Goal: Navigation & Orientation: Find specific page/section

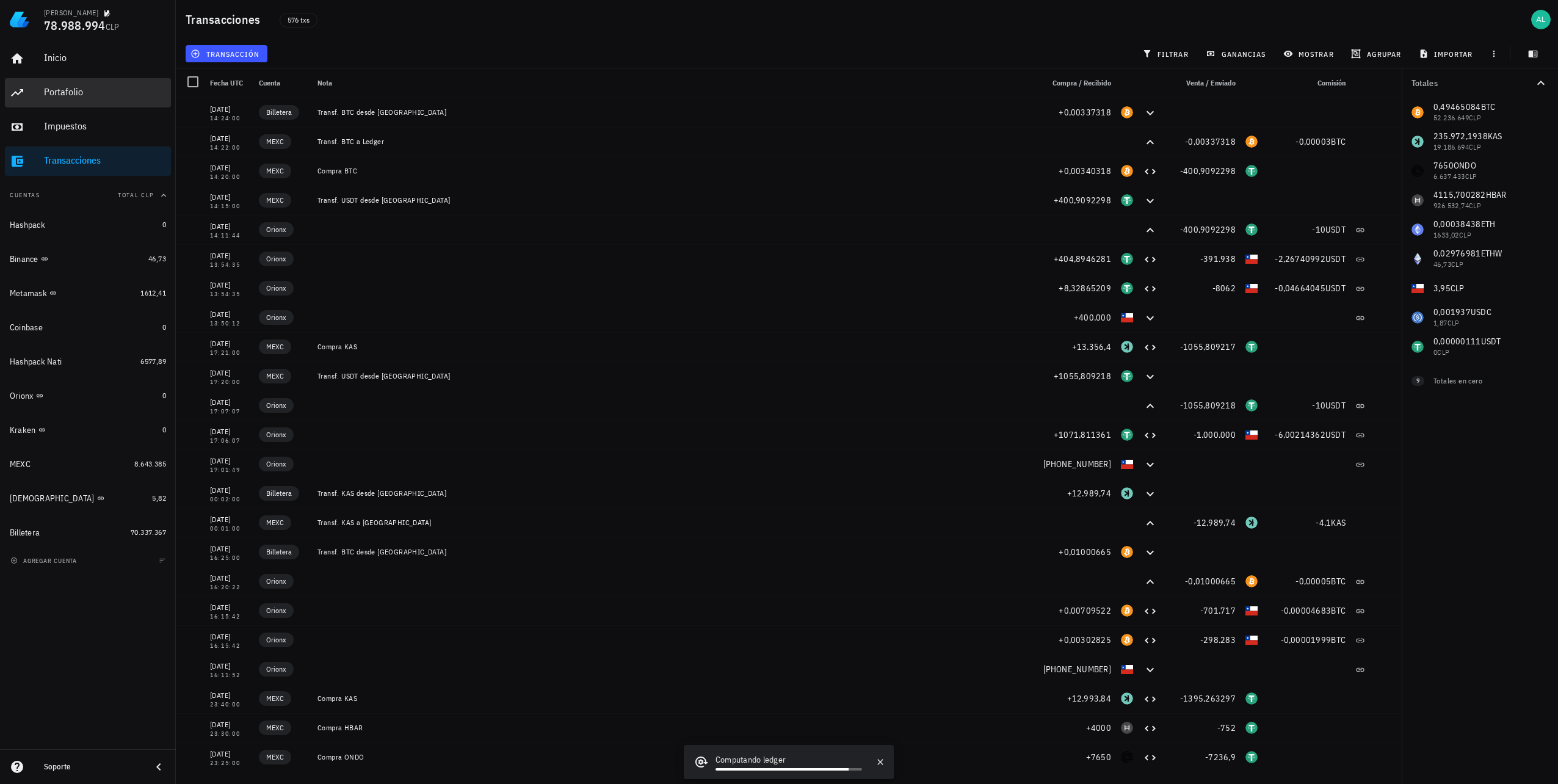
click at [58, 91] on div "Portafolio" at bounding box center [105, 91] width 122 height 11
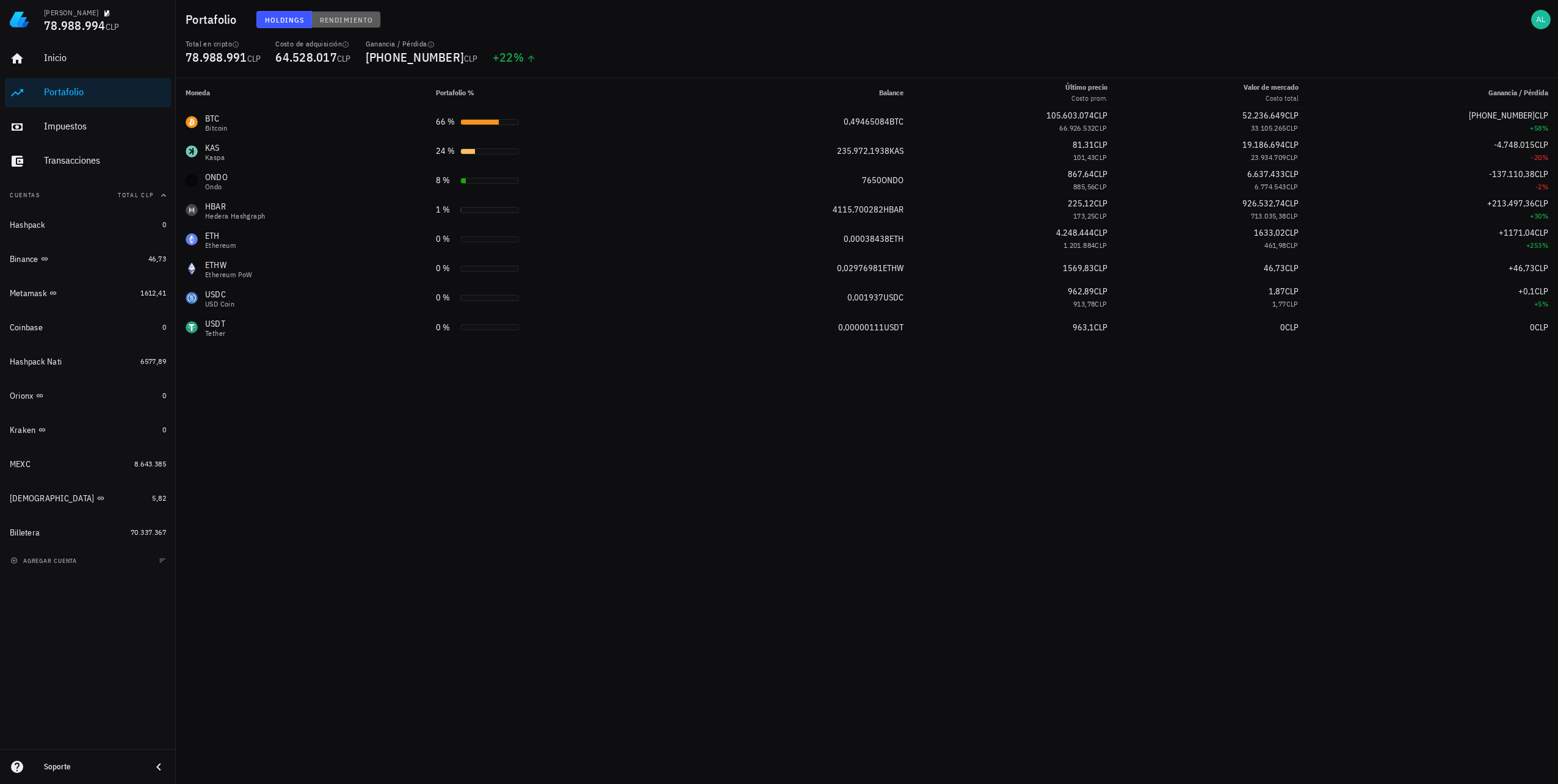
click at [323, 20] on span "Rendimiento" at bounding box center [346, 20] width 53 height 9
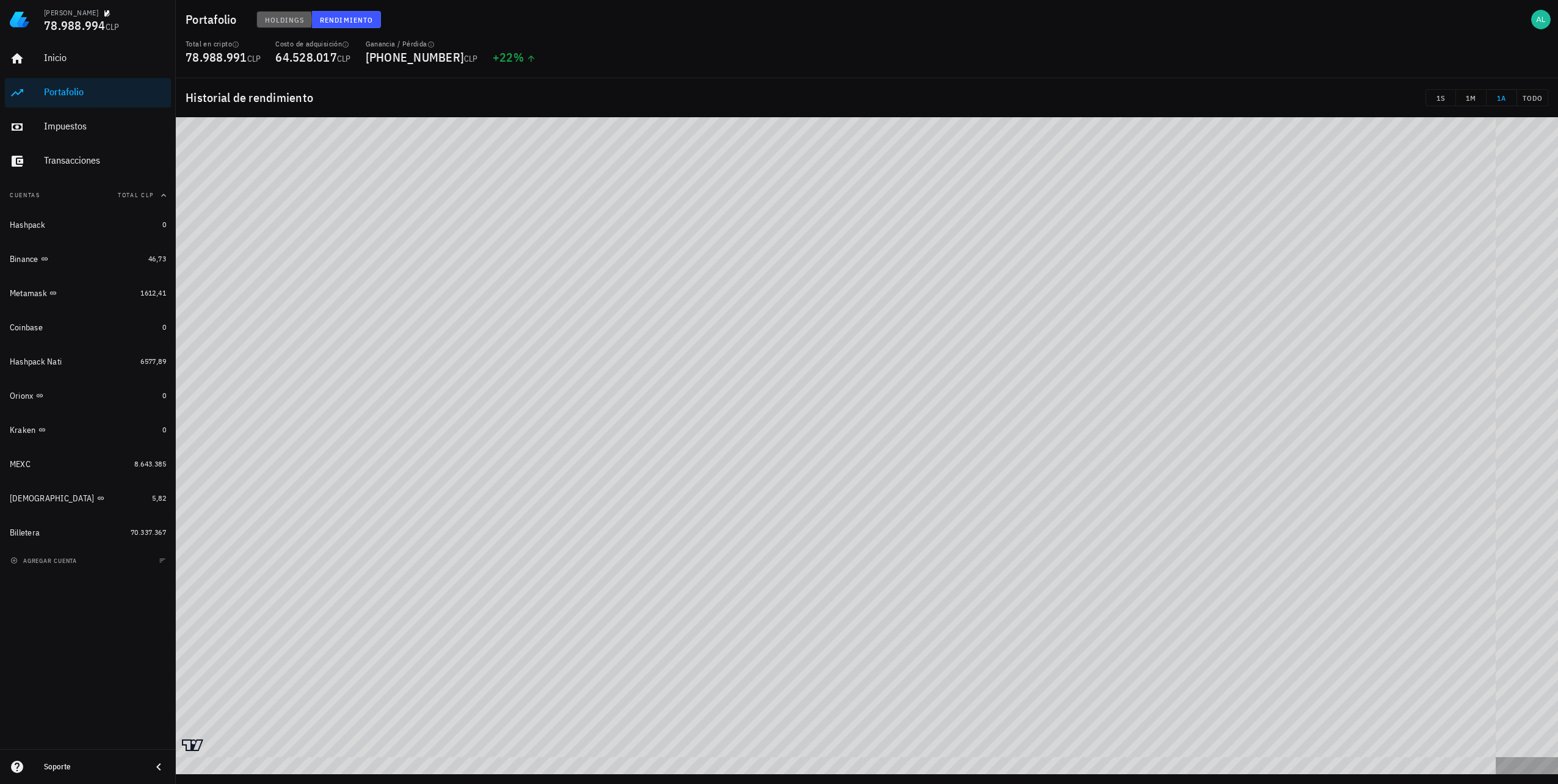
click at [276, 19] on span "Holdings" at bounding box center [285, 20] width 41 height 9
